Goal: Task Accomplishment & Management: Use online tool/utility

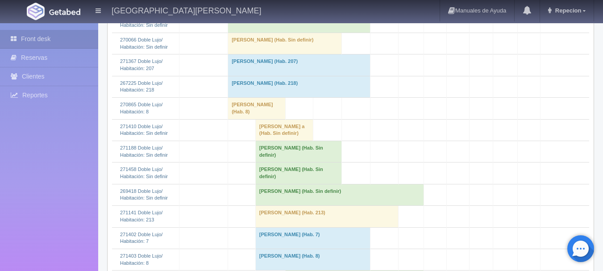
scroll to position [401, 0]
click at [276, 183] on td "Gerardo Vignau (Hab. Sin definir)" at bounding box center [298, 171] width 86 height 21
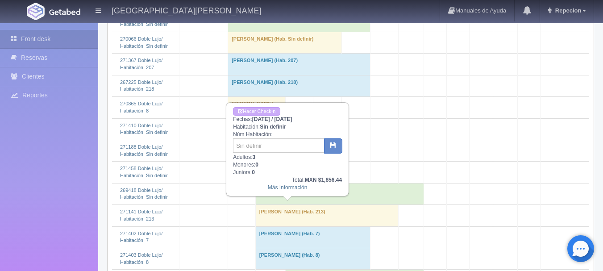
click at [286, 188] on link "Más Información" at bounding box center [288, 187] width 40 height 6
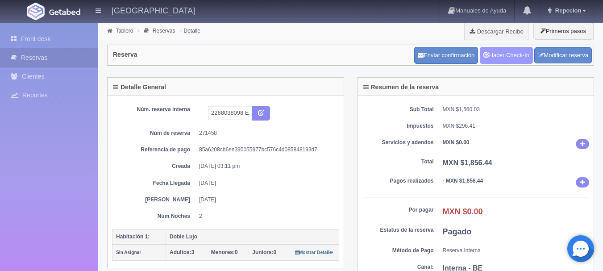
drag, startPoint x: 507, startPoint y: 54, endPoint x: 492, endPoint y: 52, distance: 15.3
click at [508, 53] on link "Hacer Check-In" at bounding box center [506, 55] width 53 height 17
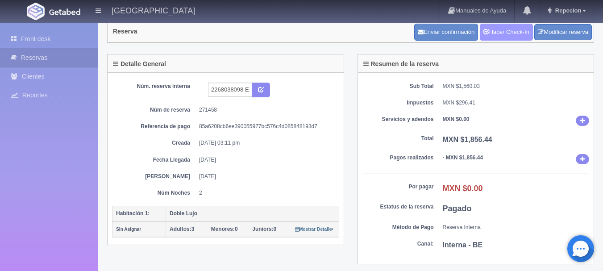
scroll to position [45, 0]
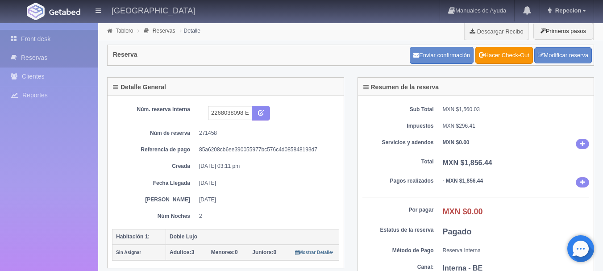
click at [41, 40] on link "Front desk" at bounding box center [49, 39] width 98 height 18
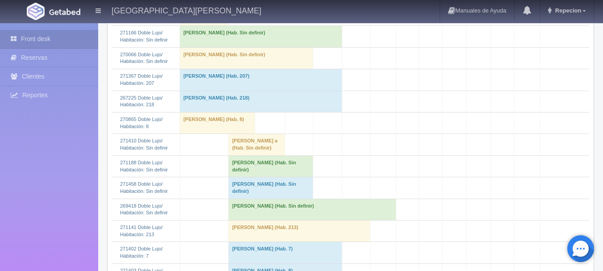
scroll to position [357, 0]
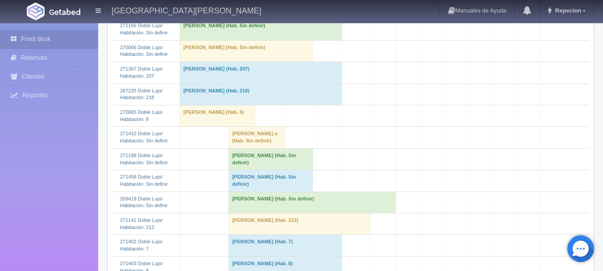
click at [246, 191] on td "Gerardo Vignau (Hab. Sin definir)" at bounding box center [270, 180] width 85 height 21
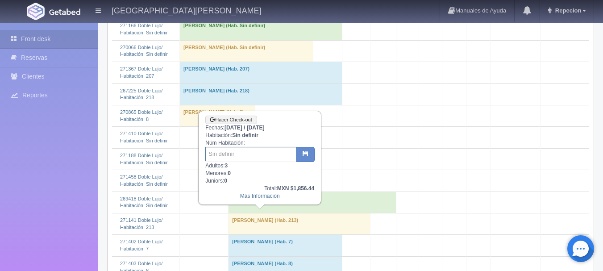
click at [238, 155] on input "text" at bounding box center [250, 154] width 91 height 14
type input "40"
click at [306, 150] on button "button" at bounding box center [305, 154] width 18 height 15
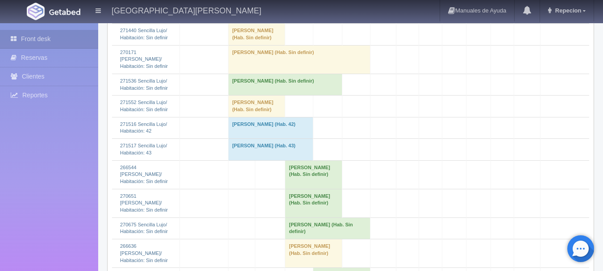
scroll to position [1071, 0]
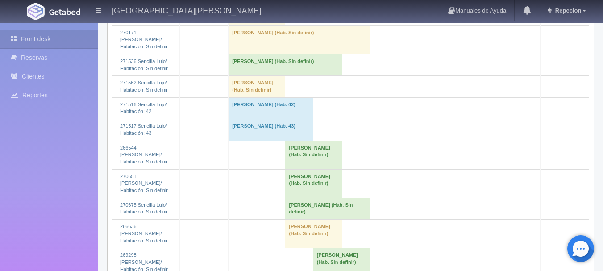
click at [260, 25] on td "[PERSON_NAME] (Hab. Sin definir)" at bounding box center [256, 14] width 57 height 21
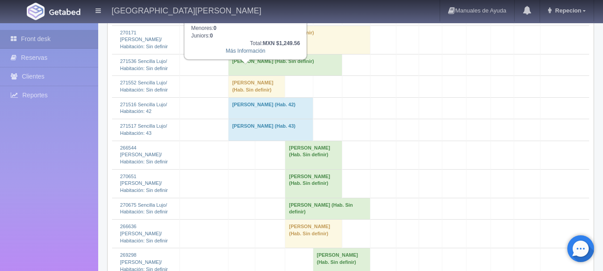
click at [258, 25] on td "Jorge Leon (Hab. Sin definir)" at bounding box center [256, 14] width 57 height 21
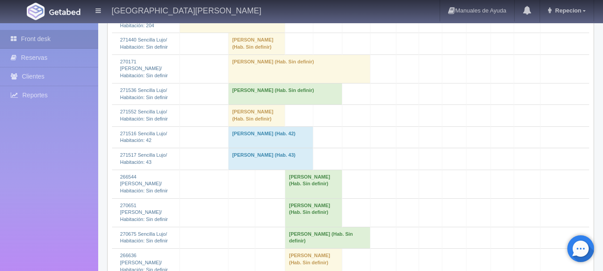
scroll to position [1026, 0]
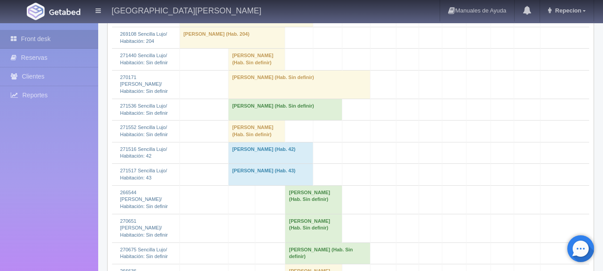
click at [255, 70] on td "Jorge Leon (Hab. Sin definir)" at bounding box center [256, 59] width 57 height 21
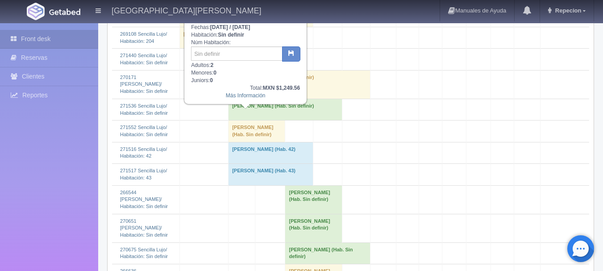
click at [255, 70] on td "[PERSON_NAME] (Hab. Sin definir)" at bounding box center [256, 59] width 57 height 21
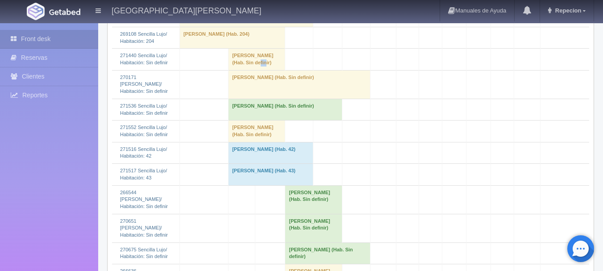
click at [254, 70] on td "[PERSON_NAME] (Hab. Sin definir)" at bounding box center [256, 59] width 57 height 21
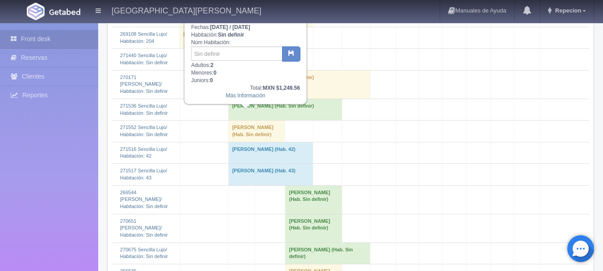
click at [260, 70] on td "[PERSON_NAME] (Hab. Sin definir)" at bounding box center [256, 59] width 57 height 21
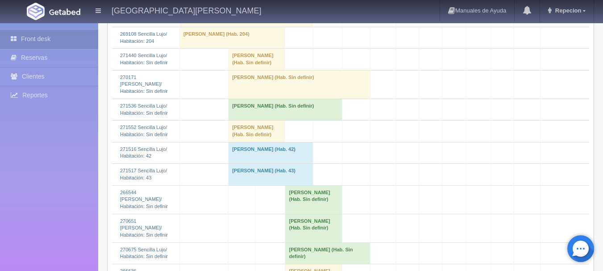
click at [270, 99] on td "[PERSON_NAME] (Hab. Sin definir)" at bounding box center [299, 84] width 142 height 29
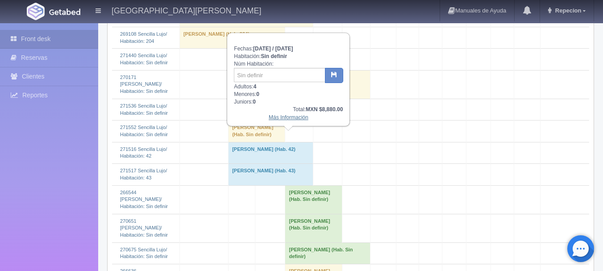
click at [291, 119] on link "Más Información" at bounding box center [289, 117] width 40 height 6
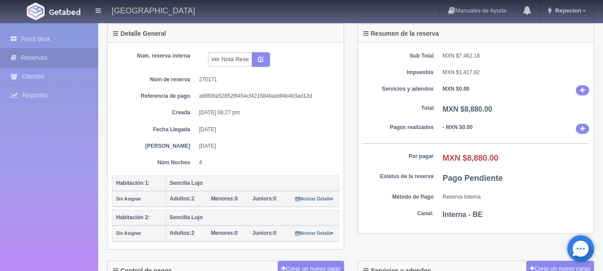
scroll to position [45, 0]
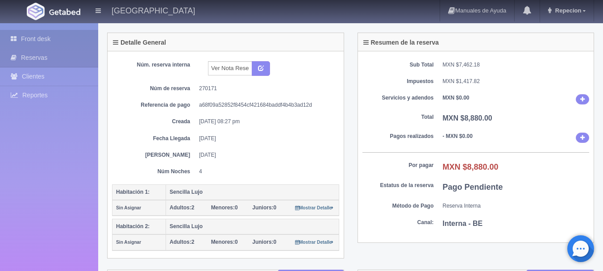
click at [37, 36] on link "Front desk" at bounding box center [49, 39] width 98 height 18
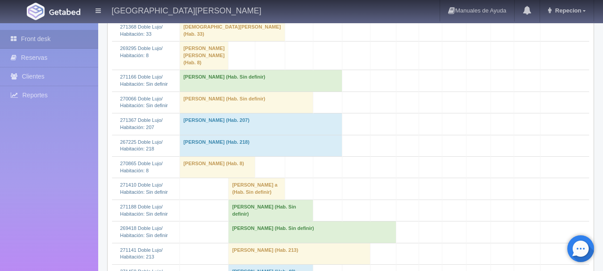
scroll to position [357, 0]
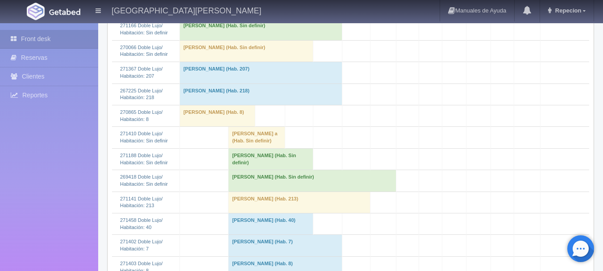
click at [260, 169] on td "PABLO ANGEL RAMIREZ (Hab. Sin definir)" at bounding box center [270, 158] width 85 height 21
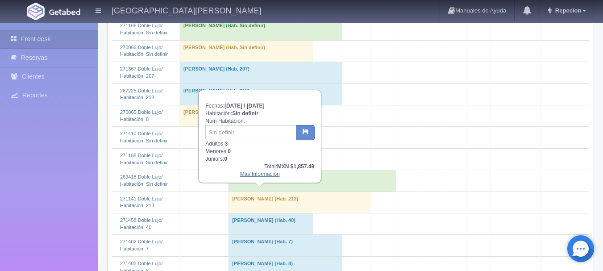
click at [263, 176] on link "Más Información" at bounding box center [260, 174] width 40 height 6
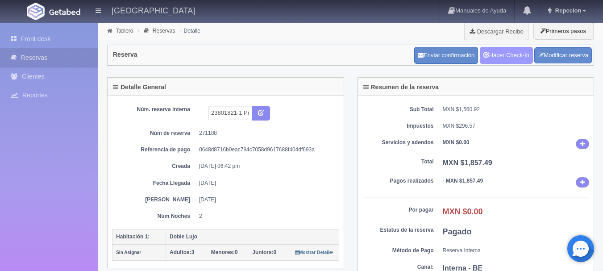
click at [504, 52] on link "Hacer Check-In" at bounding box center [506, 55] width 53 height 17
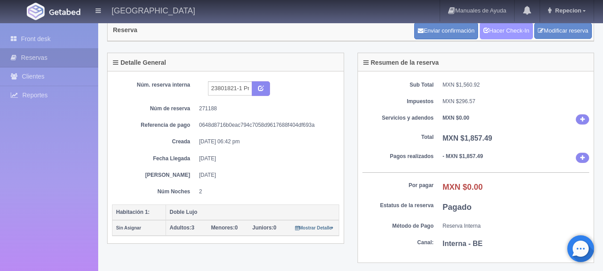
scroll to position [45, 0]
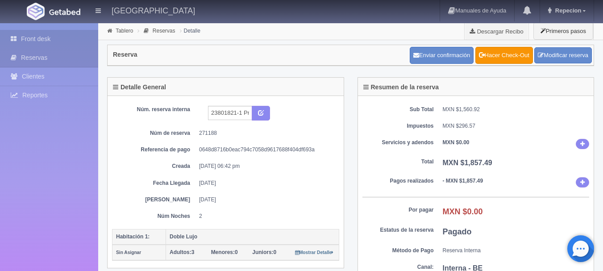
click at [50, 32] on link "Front desk" at bounding box center [49, 39] width 98 height 18
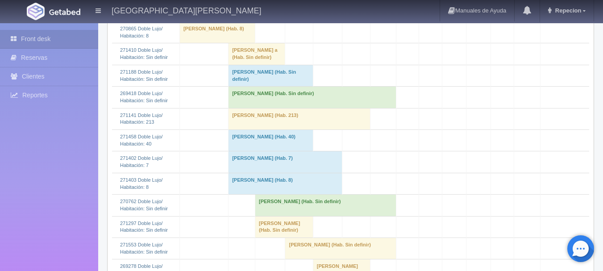
scroll to position [446, 0]
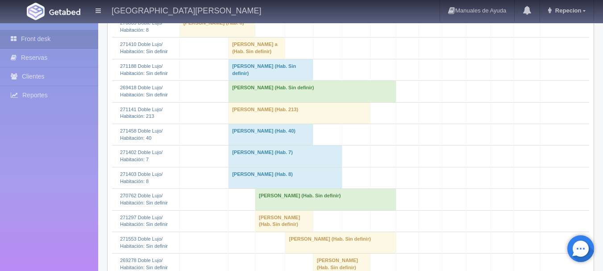
click at [240, 80] on td "[PERSON_NAME] (Hab. Sin definir)" at bounding box center [270, 69] width 85 height 21
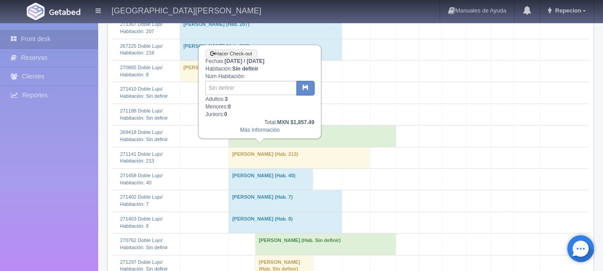
scroll to position [357, 0]
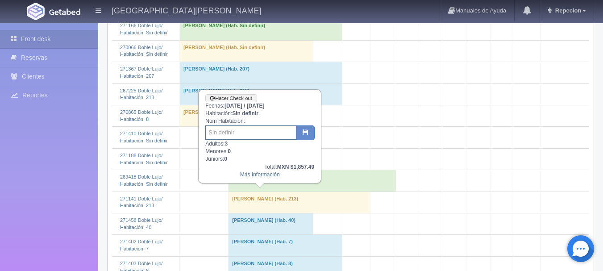
click at [236, 133] on input "text" at bounding box center [250, 132] width 91 height 14
type input "20"
click at [304, 130] on icon "button" at bounding box center [305, 132] width 6 height 6
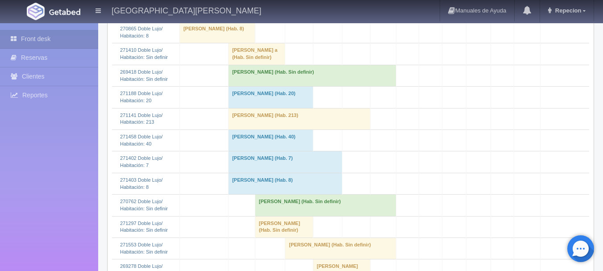
scroll to position [446, 0]
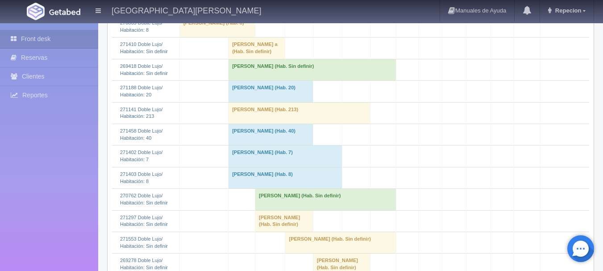
click at [233, 59] on td "rafael alarcon a (Hab. Sin definir)" at bounding box center [256, 47] width 57 height 21
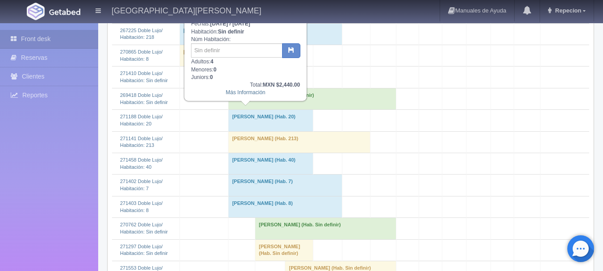
scroll to position [401, 0]
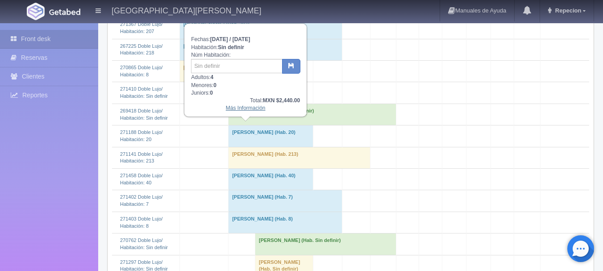
click at [248, 111] on link "Más Información" at bounding box center [246, 108] width 40 height 6
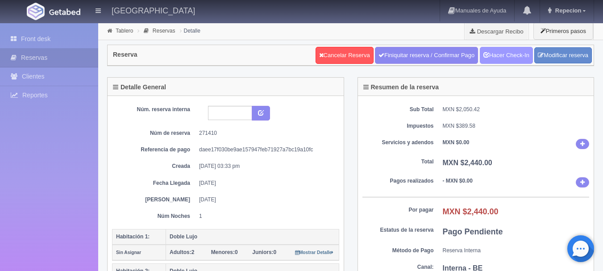
click at [518, 54] on link "Hacer Check-In" at bounding box center [506, 55] width 53 height 17
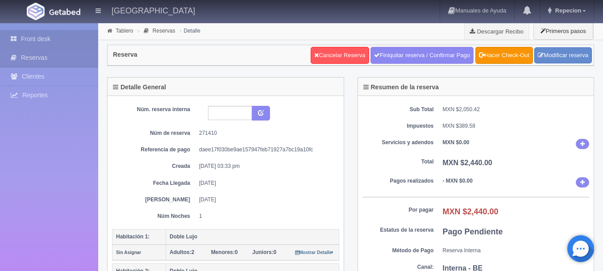
click at [36, 37] on link "Front desk" at bounding box center [49, 39] width 98 height 18
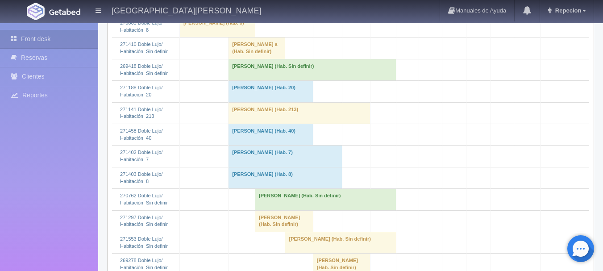
scroll to position [401, 0]
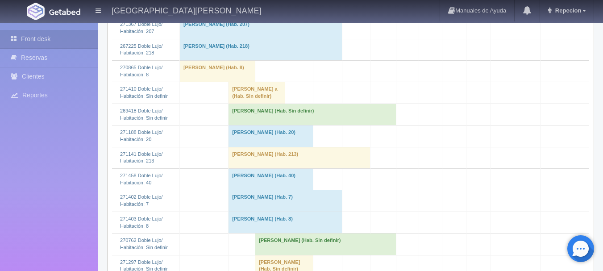
click at [242, 103] on td "rafael alarcon a (Hab. Sin definir)" at bounding box center [256, 92] width 57 height 21
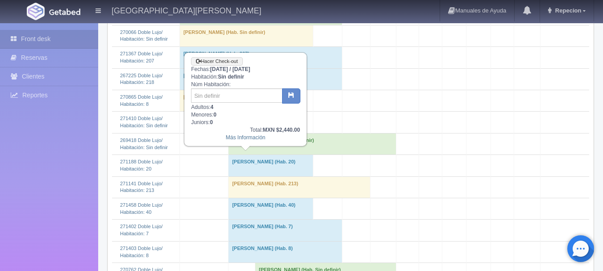
scroll to position [357, 0]
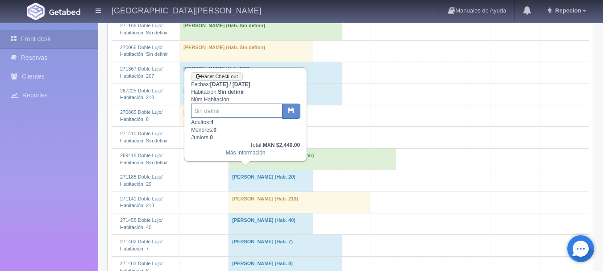
click at [237, 113] on input "text" at bounding box center [236, 110] width 91 height 14
type input "4/5"
click at [293, 112] on icon "button" at bounding box center [291, 110] width 6 height 6
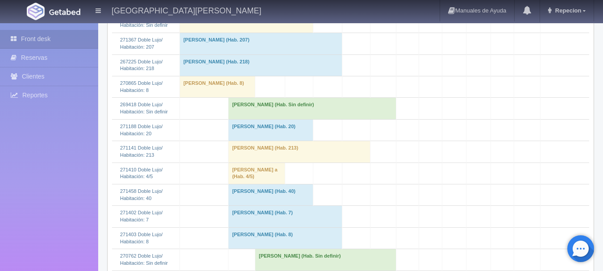
scroll to position [401, 0]
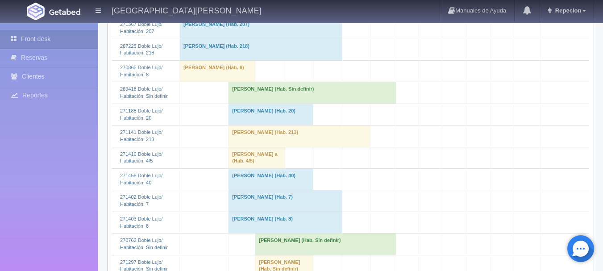
click at [260, 103] on td "Samuel Ivan Gonzalez Romero (Hab. Sin definir)" at bounding box center [312, 92] width 168 height 21
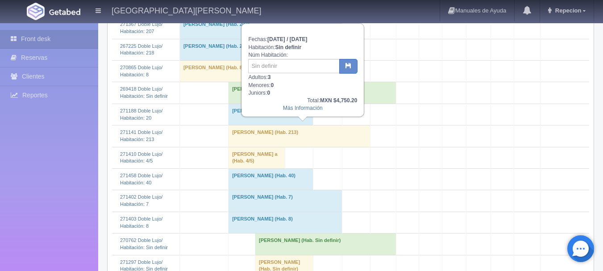
click at [260, 103] on td "Samuel Ivan Gonzalez Romero (Hab. Sin definir)" at bounding box center [312, 92] width 168 height 21
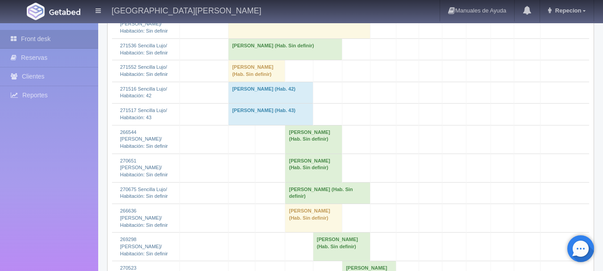
scroll to position [1071, 0]
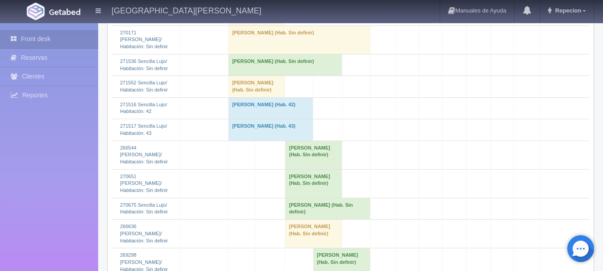
click at [245, 54] on td "[PERSON_NAME] (Hab. Sin definir)" at bounding box center [299, 39] width 142 height 29
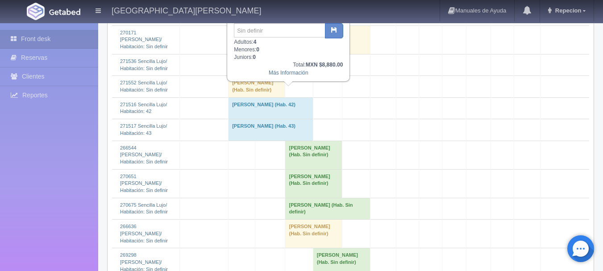
click at [245, 54] on td "[PERSON_NAME] (Hab. Sin definir)" at bounding box center [299, 39] width 142 height 29
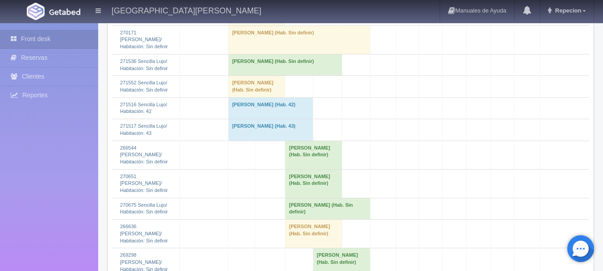
click at [254, 75] on td "[PERSON_NAME] (Hab. Sin definir)" at bounding box center [285, 64] width 114 height 21
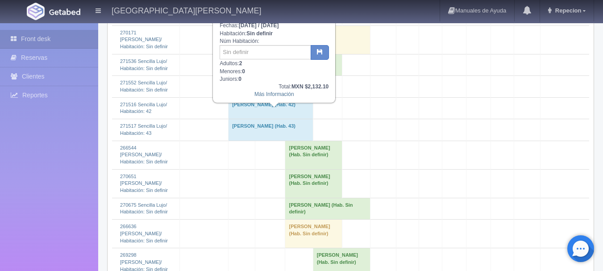
click at [254, 75] on td "[PERSON_NAME] (Hab. Sin definir)" at bounding box center [285, 64] width 114 height 21
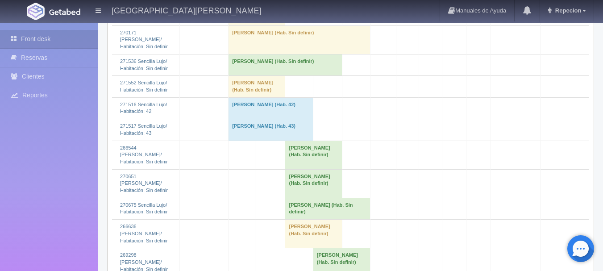
click at [259, 97] on td "[PERSON_NAME] (Hab. Sin definir)" at bounding box center [256, 86] width 57 height 21
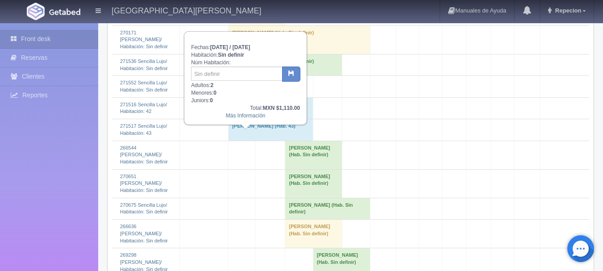
click at [259, 97] on td "[PERSON_NAME] (Hab. Sin definir)" at bounding box center [256, 86] width 57 height 21
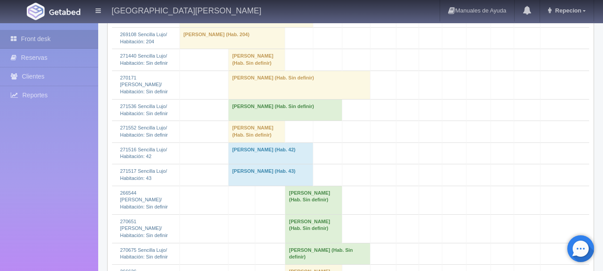
scroll to position [1026, 0]
click at [250, 142] on td "[PERSON_NAME] (Hab. Sin definir)" at bounding box center [256, 130] width 57 height 21
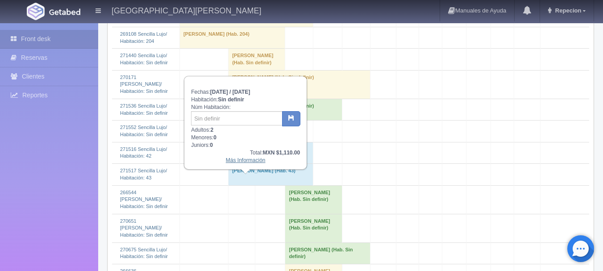
click at [247, 161] on link "Más Información" at bounding box center [246, 160] width 40 height 6
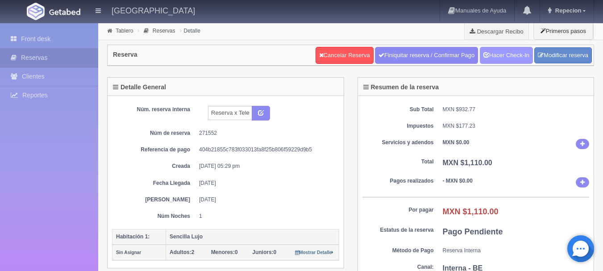
click at [506, 51] on link "Hacer Check-In" at bounding box center [506, 55] width 53 height 17
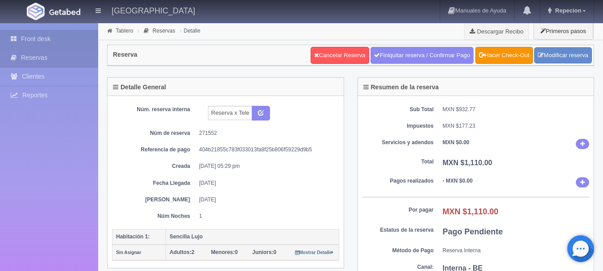
click at [39, 38] on link "Front desk" at bounding box center [49, 39] width 98 height 18
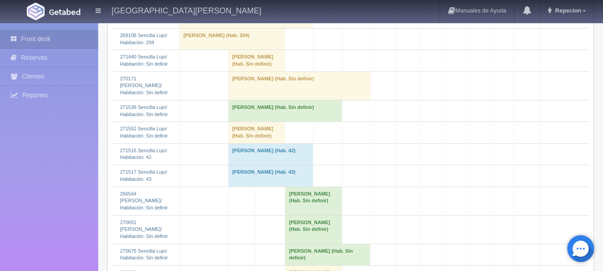
scroll to position [1026, 0]
click at [245, 142] on td "[PERSON_NAME] (Hab. Sin definir)" at bounding box center [256, 130] width 57 height 21
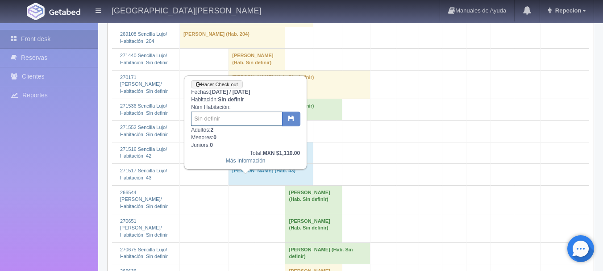
click at [240, 122] on input "text" at bounding box center [236, 119] width 91 height 14
type input "205"
click at [290, 123] on button "button" at bounding box center [291, 119] width 18 height 15
